Goal: Task Accomplishment & Management: Use online tool/utility

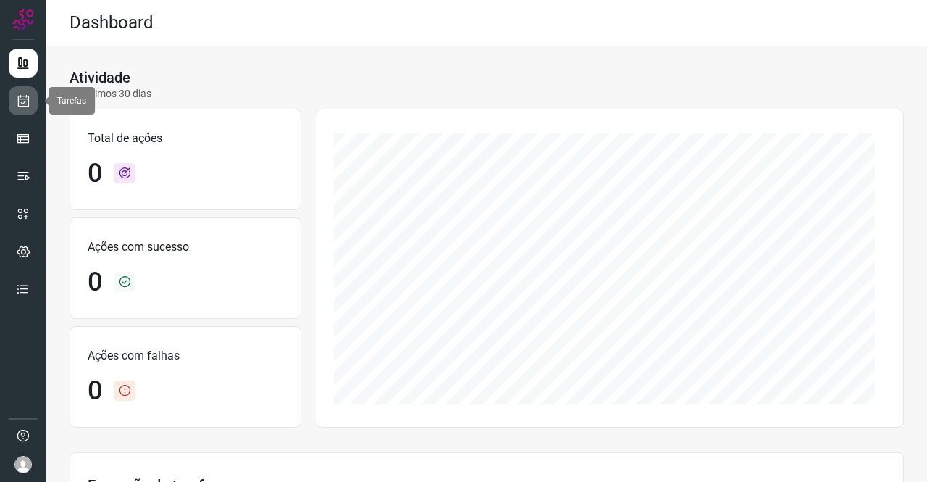
click at [17, 96] on icon at bounding box center [23, 100] width 15 height 14
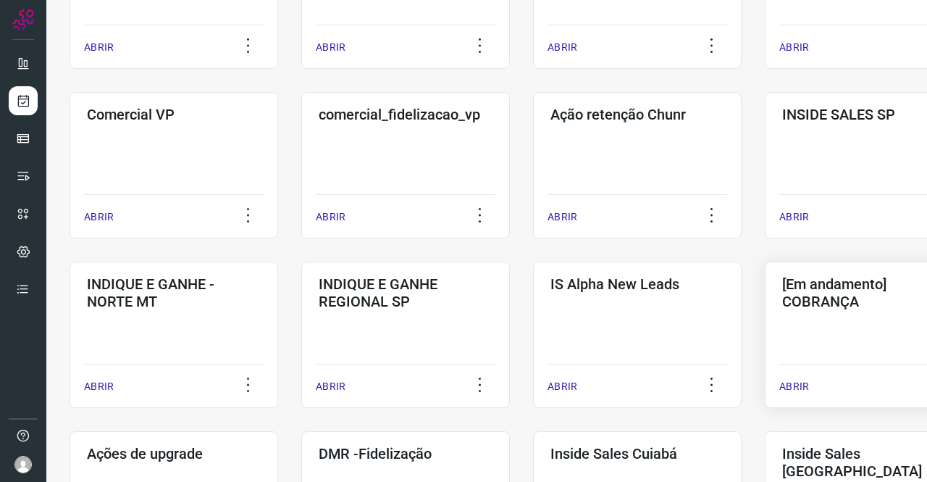
click at [820, 314] on div "[Em andamento] COBRANÇA ABRIR" at bounding box center [869, 334] width 209 height 146
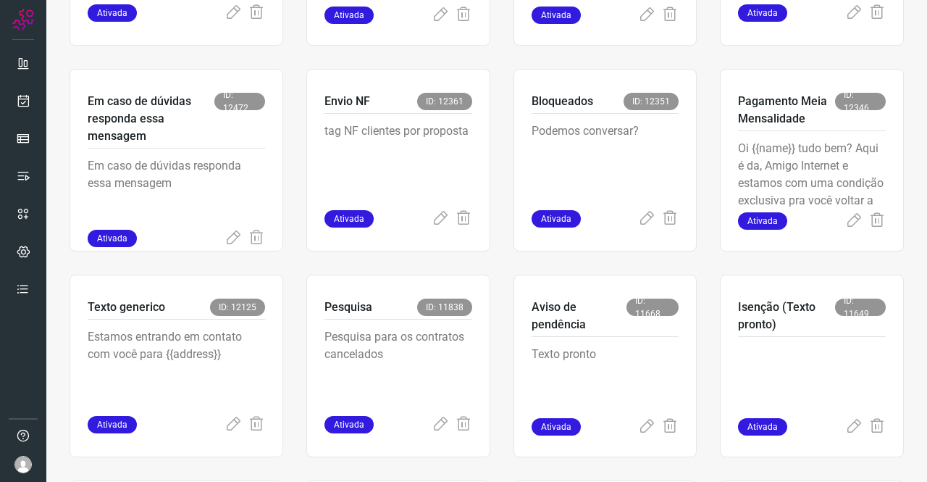
scroll to position [637, 0]
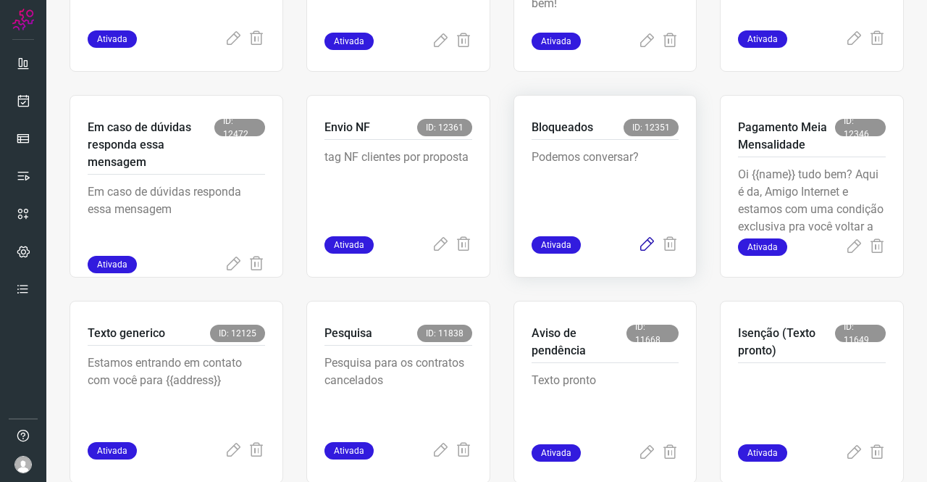
click at [643, 245] on icon at bounding box center [646, 244] width 17 height 17
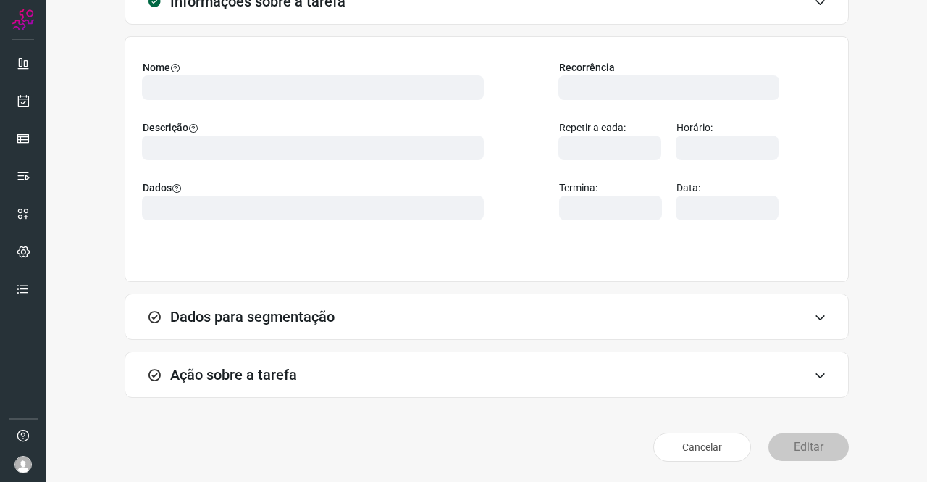
scroll to position [83, 0]
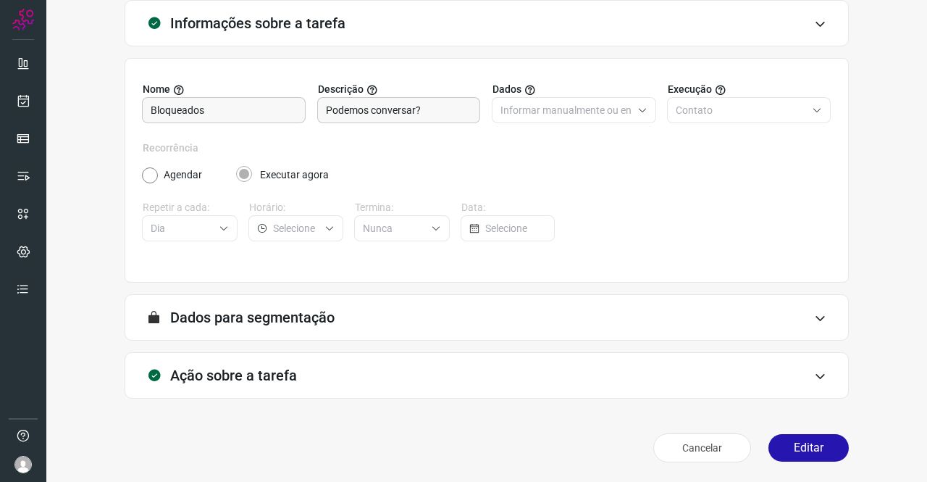
click at [220, 366] on h3 "Ação sobre a tarefa" at bounding box center [233, 374] width 127 height 17
type input "Cobrança"
type input "Clientes Bloqueados - Texto generico"
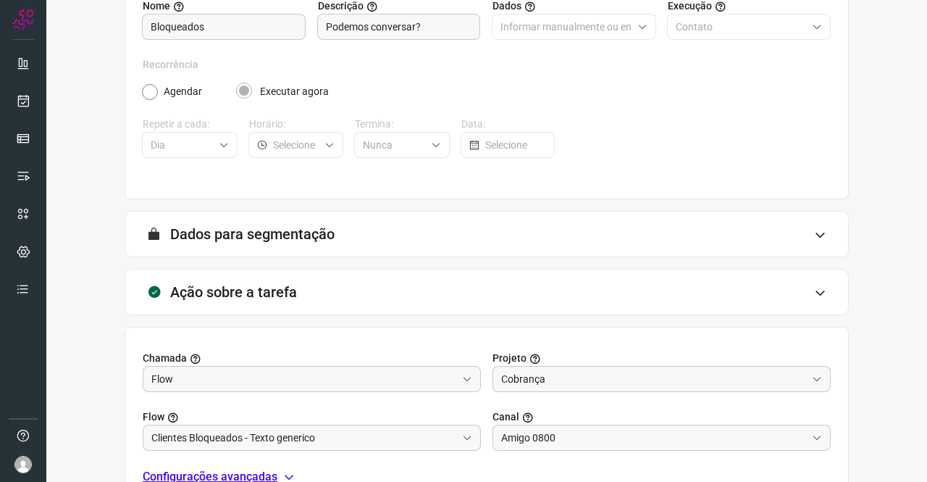
scroll to position [312, 0]
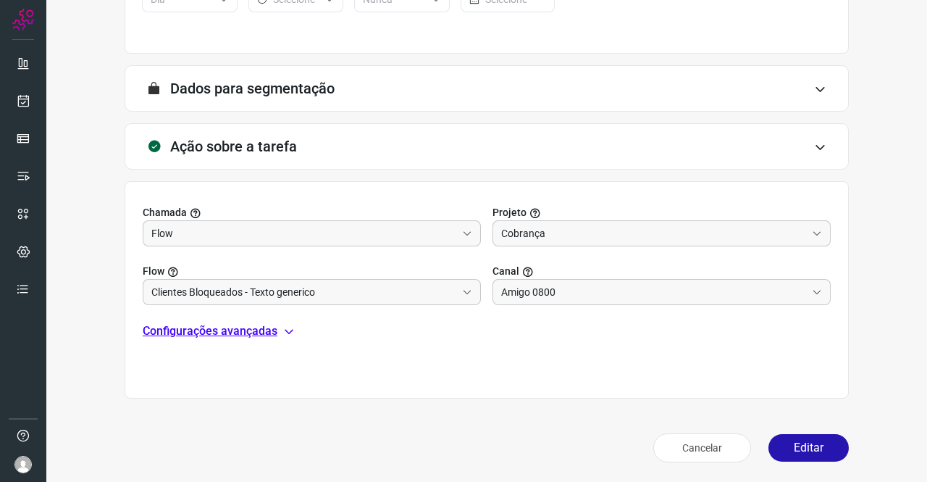
click at [783, 432] on div "Cancelar Editar" at bounding box center [487, 447] width 724 height 41
click at [784, 437] on button "Editar" at bounding box center [808, 448] width 80 height 28
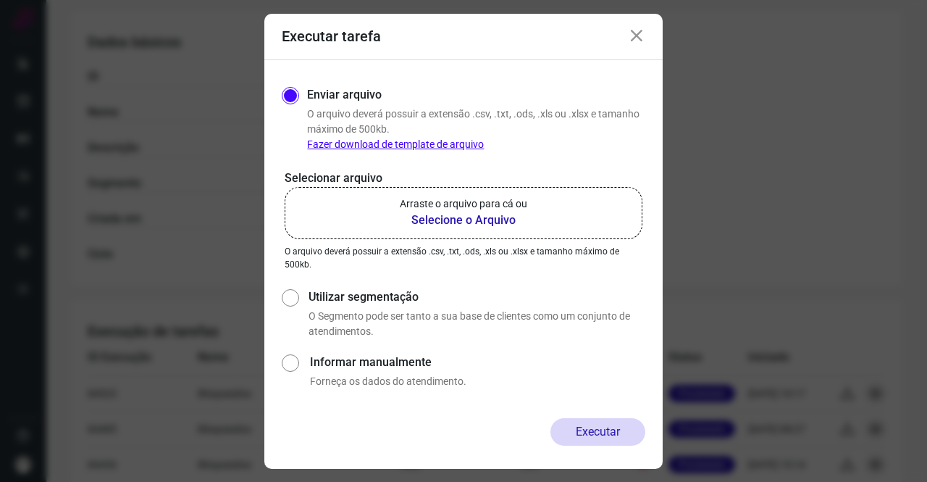
click at [461, 227] on b "Selecione o Arquivo" at bounding box center [463, 219] width 127 height 17
click at [0, 0] on input "Arraste o arquivo para cá ou Selecione o Arquivo" at bounding box center [0, 0] width 0 height 0
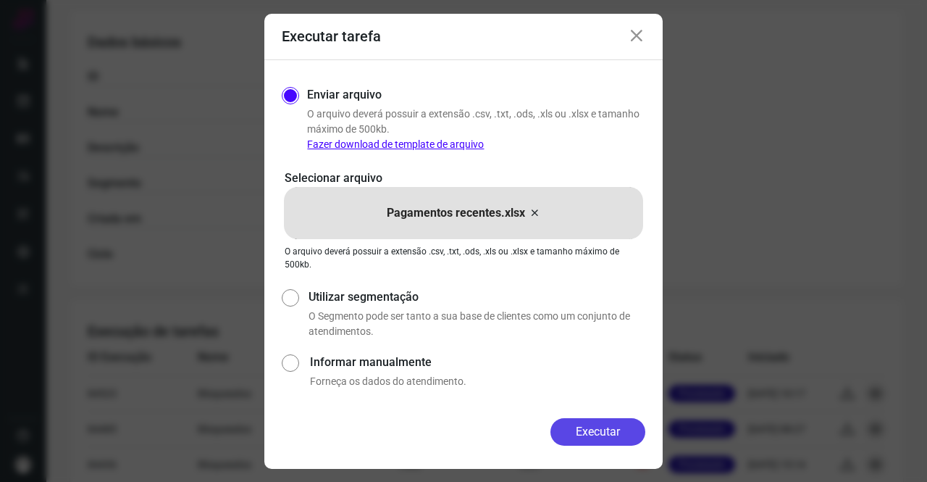
click at [563, 428] on button "Executar" at bounding box center [597, 432] width 95 height 28
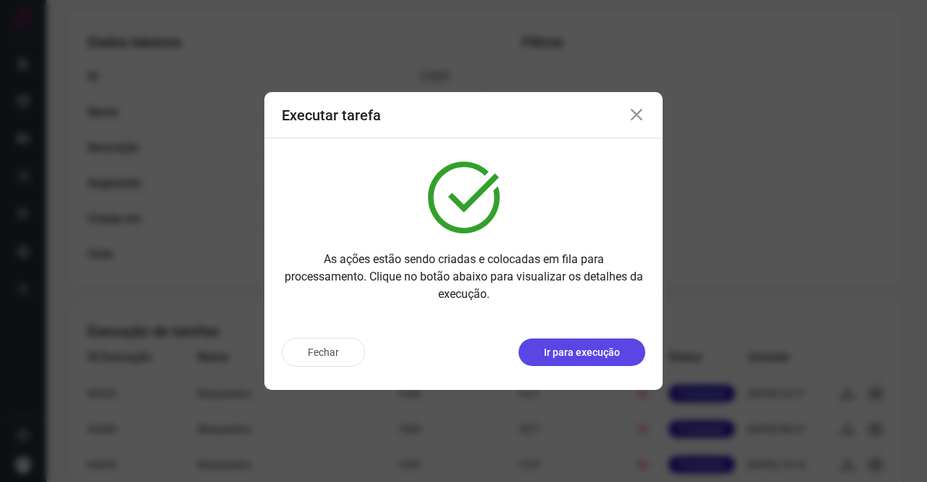
click at [560, 351] on p "Ir para execução" at bounding box center [582, 352] width 76 height 15
